Goal: Task Accomplishment & Management: Manage account settings

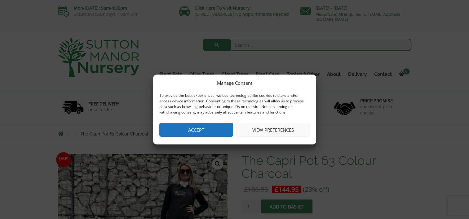
click at [267, 129] on button "View preferences" at bounding box center [273, 130] width 74 height 14
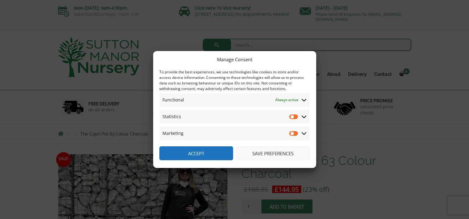
click at [304, 117] on icon at bounding box center [303, 117] width 5 height 6
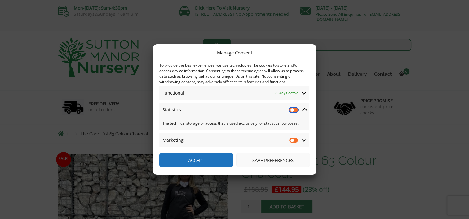
click at [291, 109] on input "Statistics" at bounding box center [293, 110] width 9 height 6
checkbox input "true"
click at [304, 110] on icon at bounding box center [304, 110] width 5 height 6
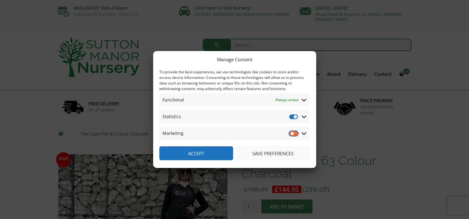
click at [292, 133] on input "Marketing" at bounding box center [293, 133] width 9 height 6
checkbox input "true"
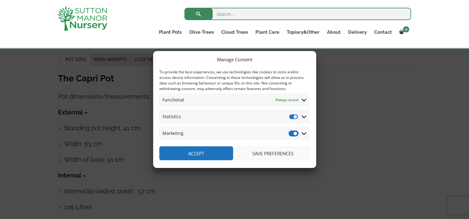
scroll to position [372, 0]
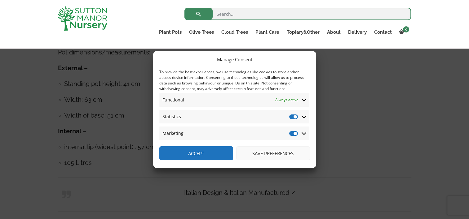
click at [263, 150] on button "Save preferences" at bounding box center [273, 154] width 74 height 14
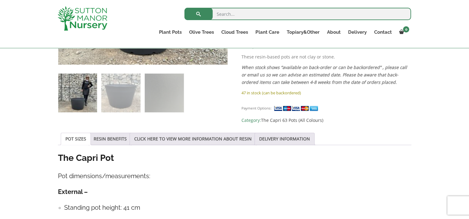
scroll to position [217, 0]
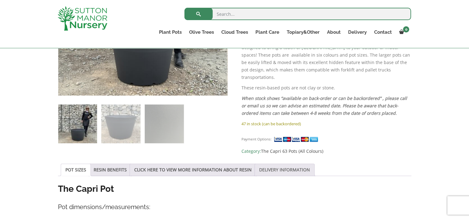
click at [295, 165] on link "DELIVERY INFORMATION" at bounding box center [284, 170] width 51 height 12
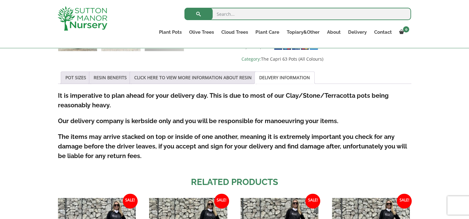
scroll to position [310, 0]
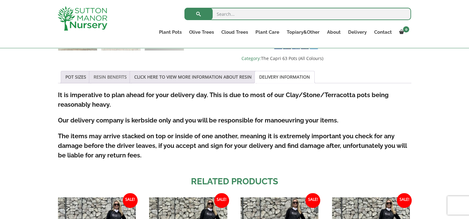
click at [102, 72] on link "RESIN BENEFITS" at bounding box center [110, 77] width 33 height 12
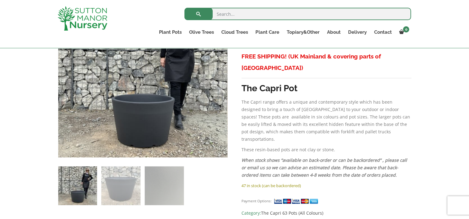
scroll to position [0, 0]
